Goal: Task Accomplishment & Management: Manage account settings

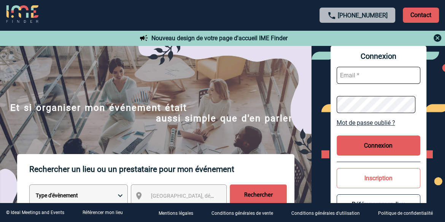
click at [358, 78] on input "text" at bounding box center [378, 75] width 84 height 17
type input "[PERSON_NAME][EMAIL_ADDRESS][DOMAIN_NAME]"
click at [379, 149] on button "Connexion" at bounding box center [378, 146] width 84 height 20
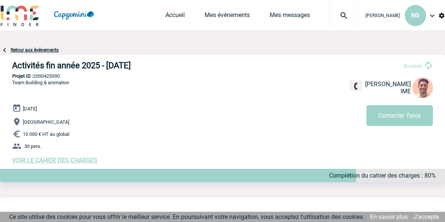
click at [281, 2] on div "Accueil Mes événements Mes messages Projet, client Projet, client" at bounding box center [261, 15] width 192 height 30
